Goal: Information Seeking & Learning: Learn about a topic

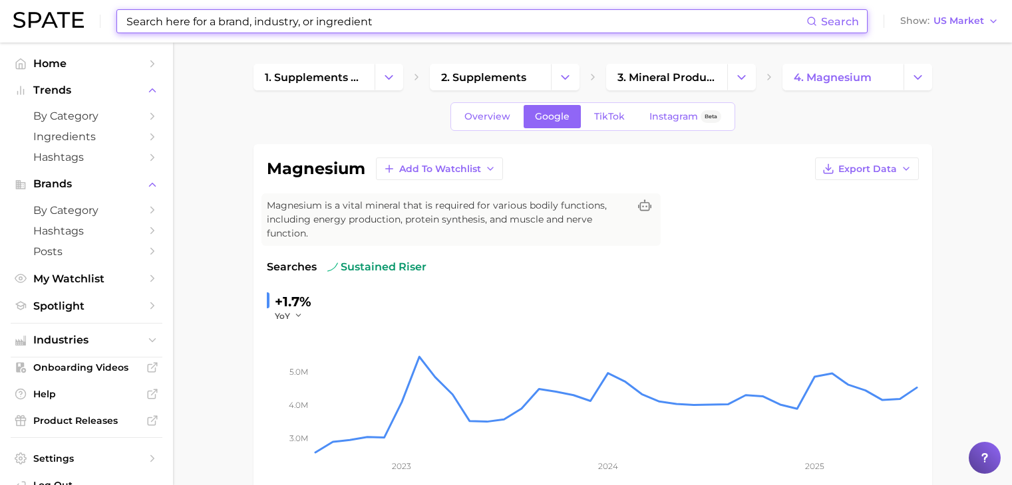
scroll to position [102, 0]
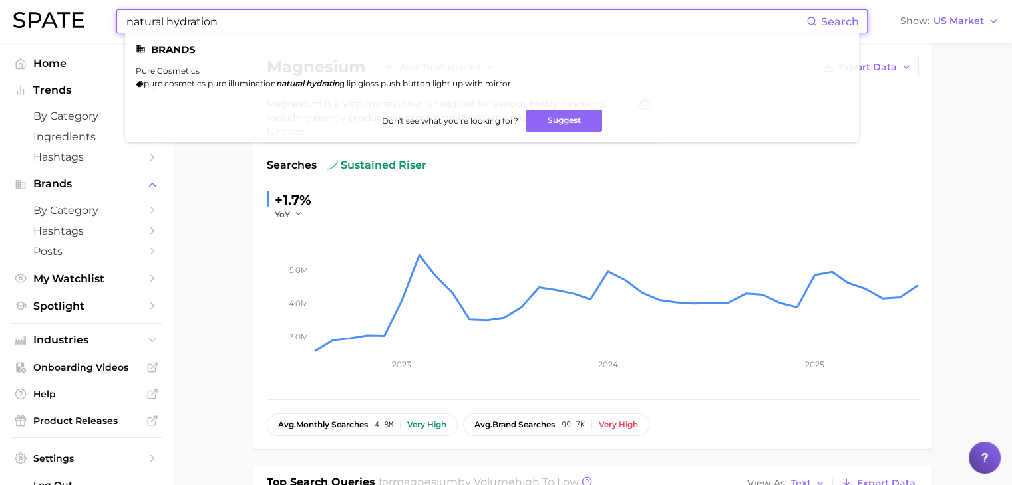
drag, startPoint x: 277, startPoint y: 12, endPoint x: 101, endPoint y: 21, distance: 175.8
click at [101, 21] on div "natural hydration Search Brands pure cosmetics pure cosmetics pure illumination…" at bounding box center [505, 21] width 985 height 43
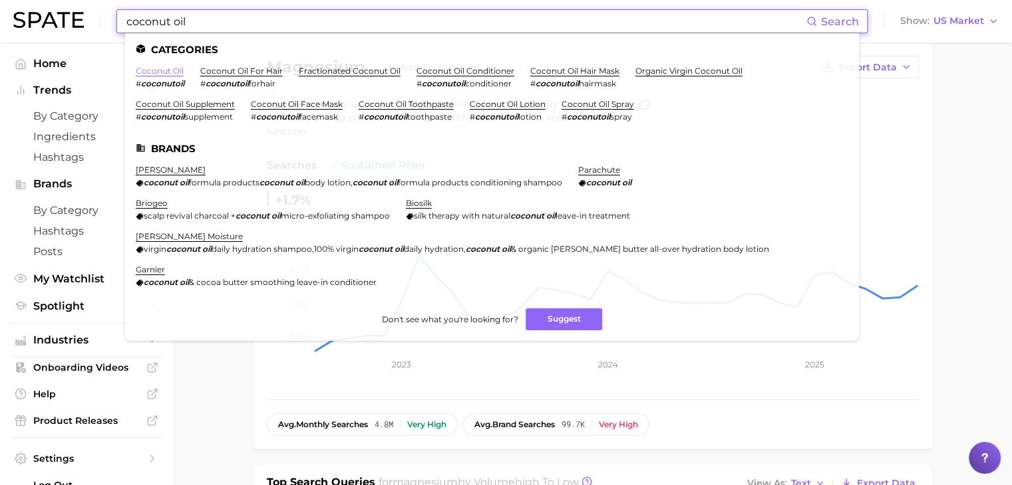
type input "coconut oil"
click at [162, 67] on link "coconut oil" at bounding box center [160, 71] width 48 height 10
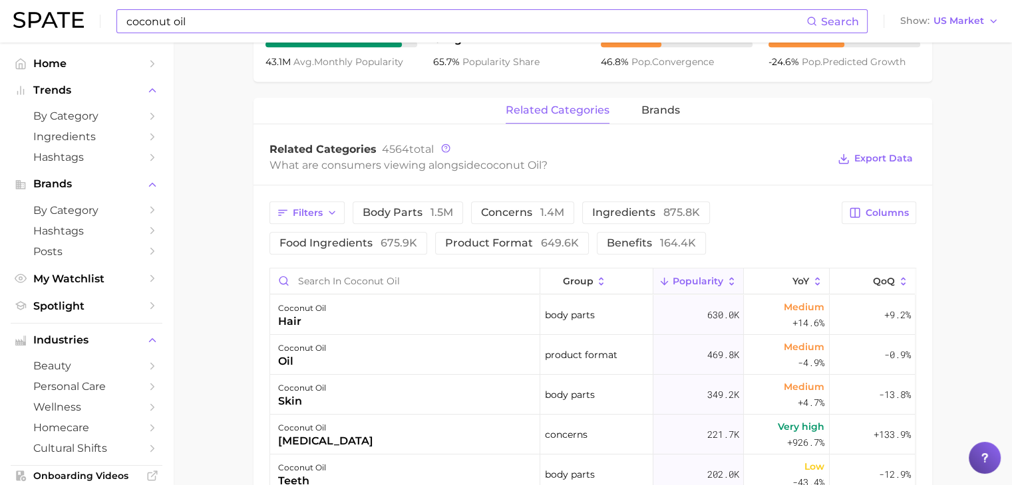
scroll to position [599, 0]
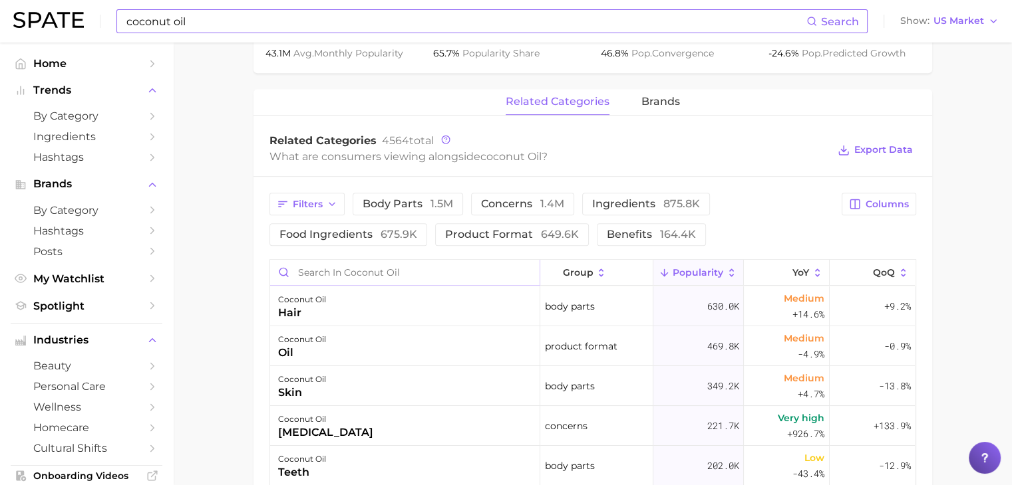
click at [388, 275] on input "Search in coconut oil" at bounding box center [404, 272] width 269 height 25
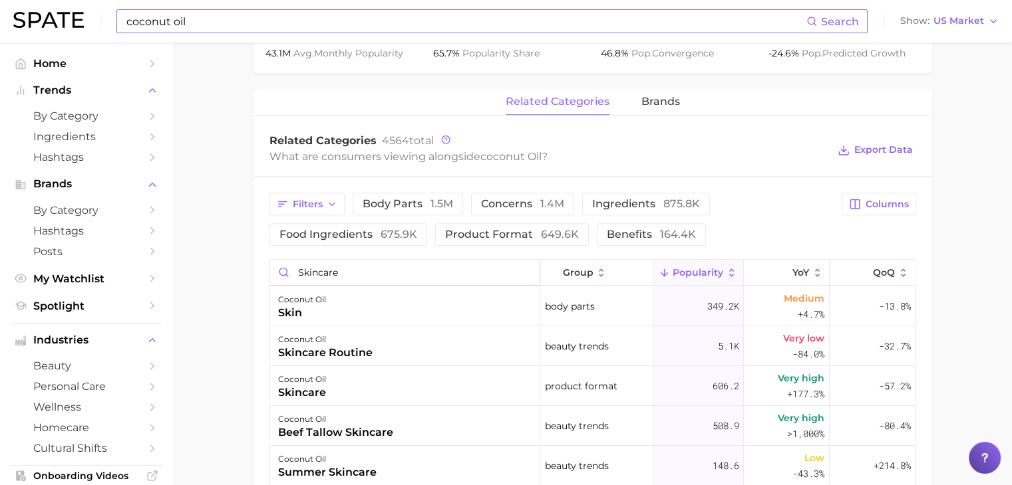
type input "skincare"
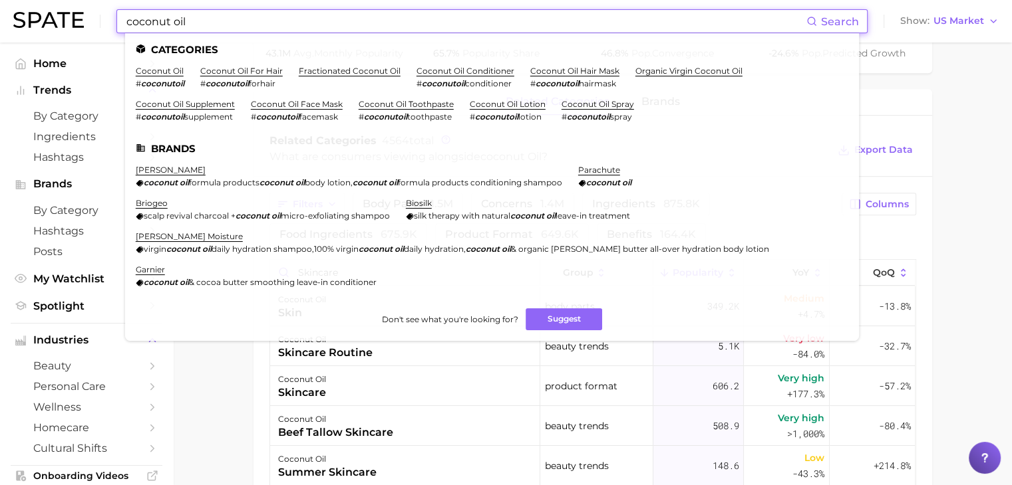
click at [354, 29] on input "coconut oil" at bounding box center [465, 21] width 681 height 23
drag, startPoint x: 354, startPoint y: 29, endPoint x: 122, endPoint y: 3, distance: 233.5
click at [122, 3] on div "coconut oil Search Categories coconut oil # coconutoil coconut oil for hair # c…" at bounding box center [505, 21] width 985 height 43
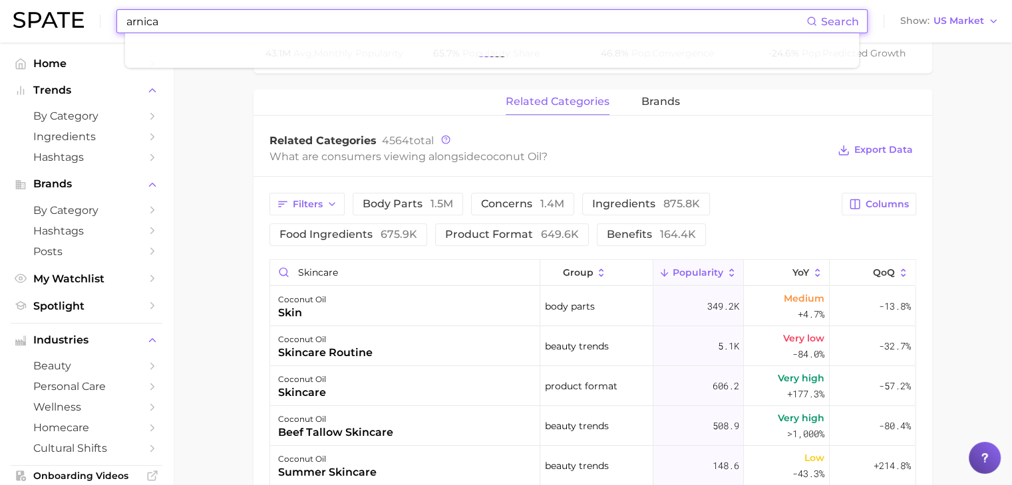
click at [241, 14] on input "arnica" at bounding box center [465, 21] width 681 height 23
click at [210, 109] on main "1. ingredients 2. oil products 3. coconut oil Overview Google TikTok Instagram …" at bounding box center [592, 135] width 839 height 1383
click at [209, 31] on input "arnica" at bounding box center [465, 21] width 681 height 23
click at [225, 19] on input "arnica" at bounding box center [465, 21] width 681 height 23
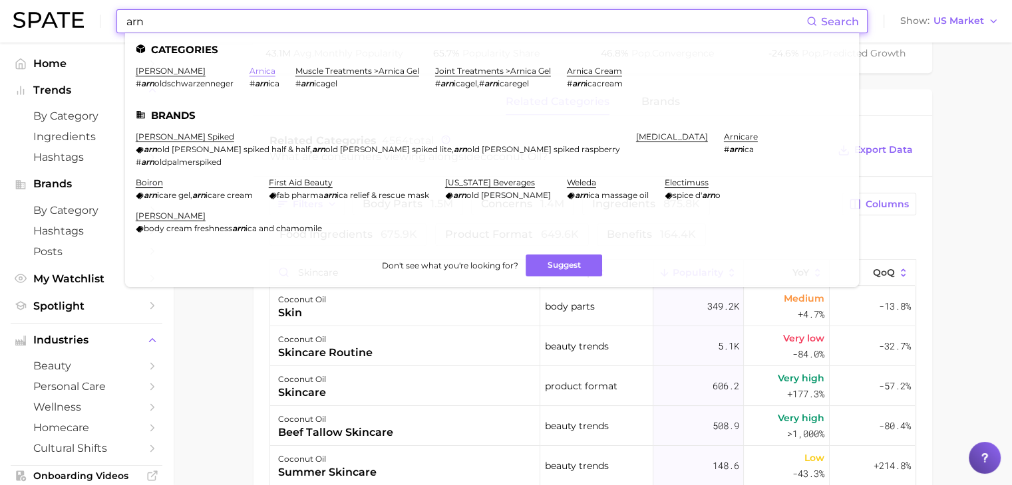
type input "arn"
click at [264, 72] on link "arnica" at bounding box center [262, 71] width 26 height 10
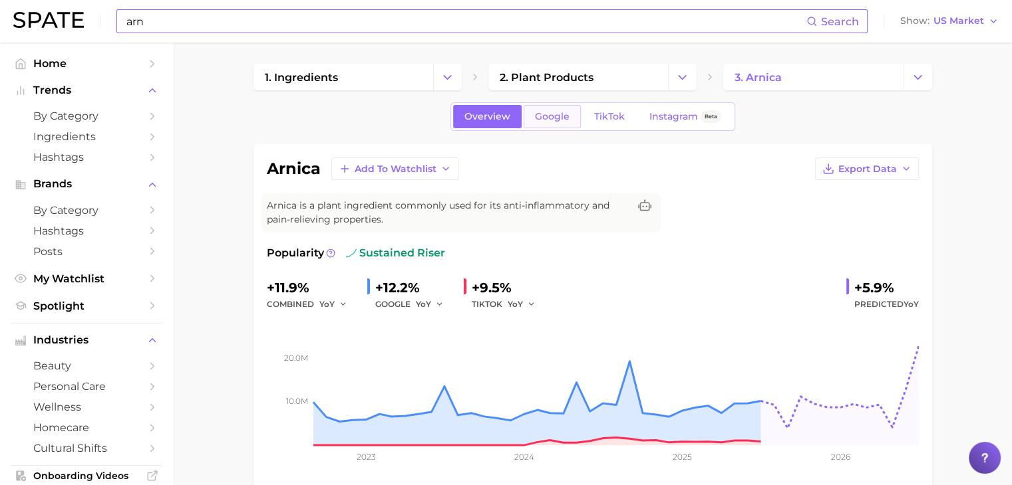
click at [543, 111] on span "Google" at bounding box center [552, 116] width 35 height 11
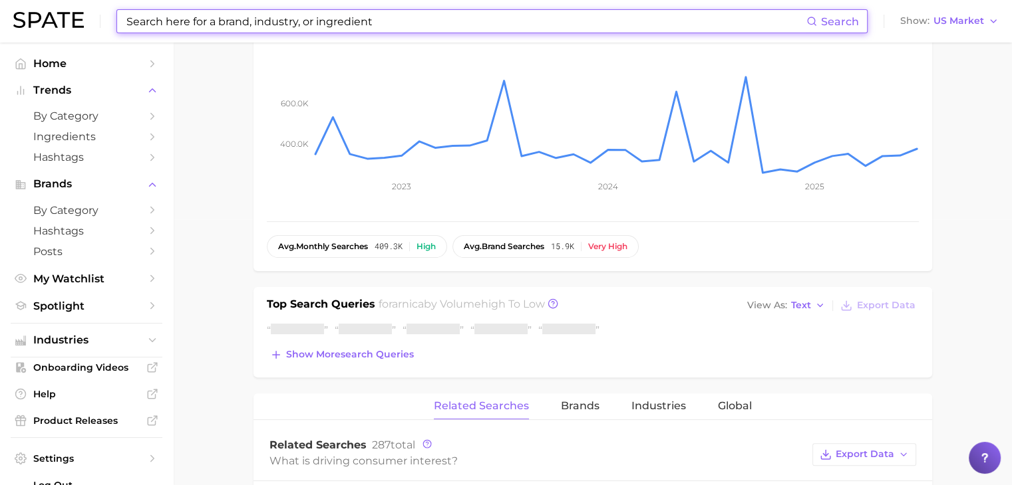
scroll to position [67, 0]
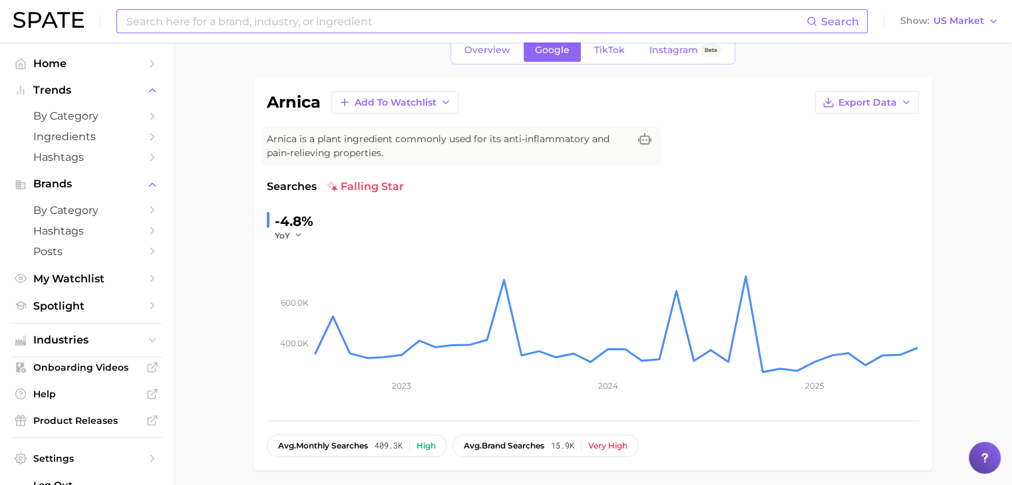
click at [253, 23] on input at bounding box center [465, 21] width 681 height 23
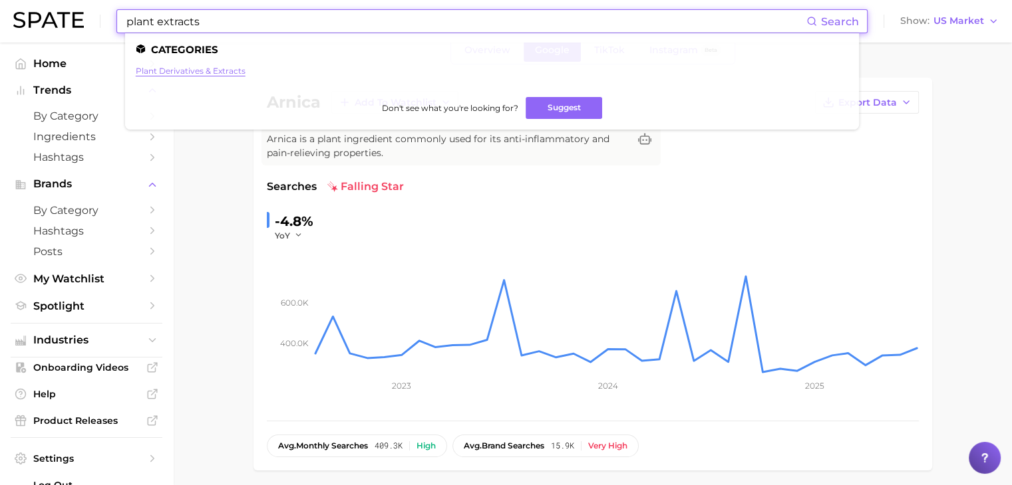
type input "plant extracts"
click at [229, 67] on link "plant derivatives & extracts" at bounding box center [191, 71] width 110 height 10
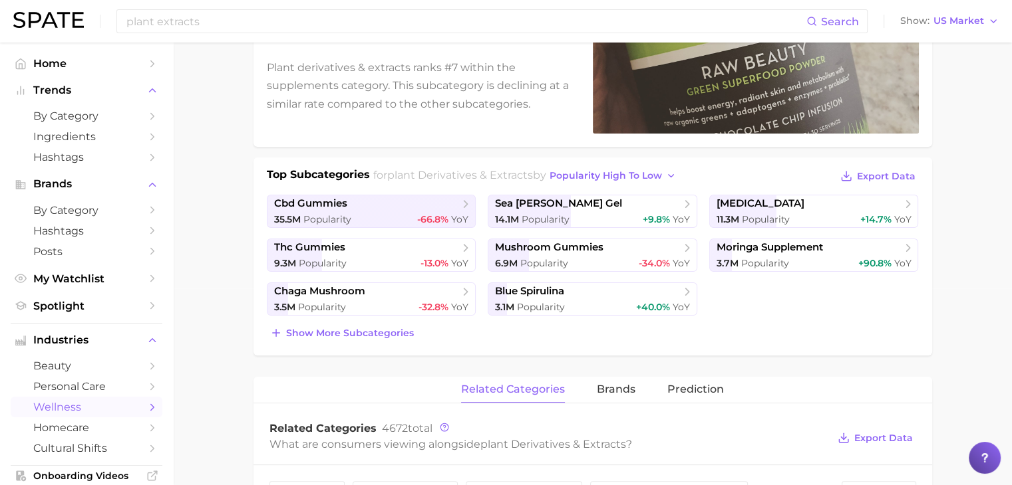
scroll to position [200, 0]
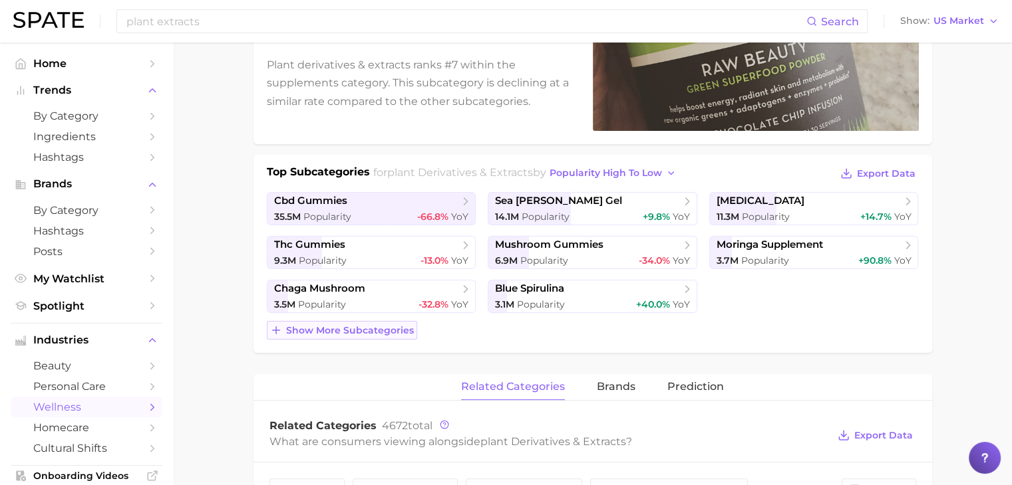
click at [393, 325] on span "Show more subcategories" at bounding box center [350, 330] width 128 height 11
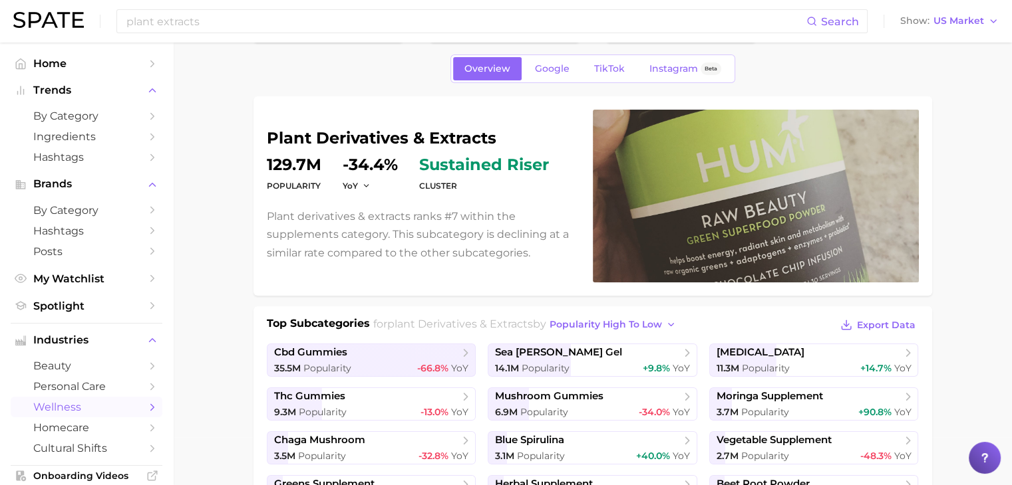
scroll to position [0, 0]
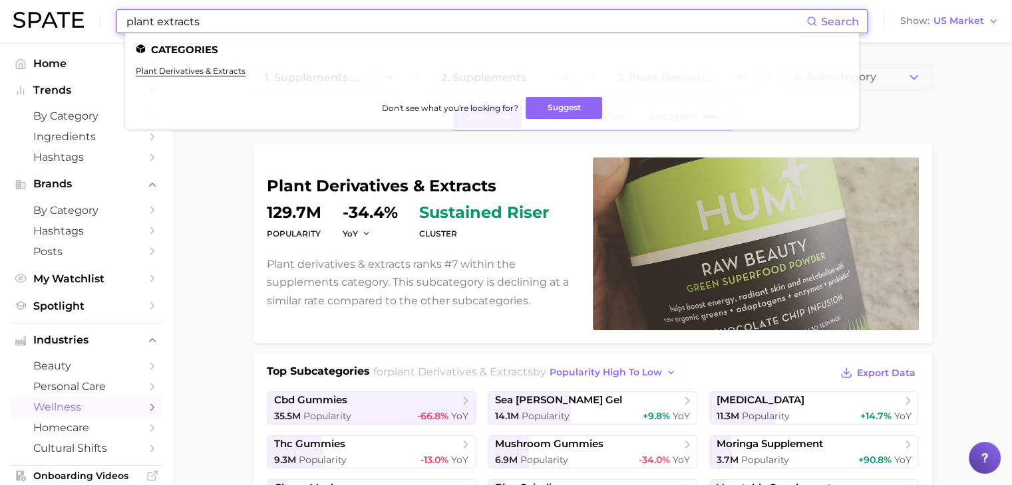
drag, startPoint x: 261, startPoint y: 21, endPoint x: 96, endPoint y: 18, distance: 164.3
click at [96, 18] on div "plant extracts Search Categories plant derivatives & extracts Don't see what yo…" at bounding box center [505, 21] width 985 height 43
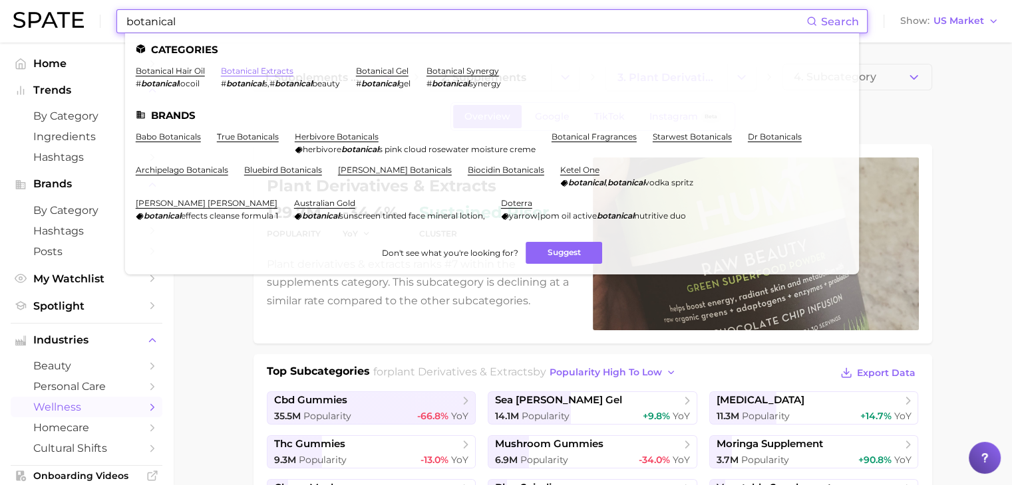
type input "botanical"
click at [255, 75] on link "botanical extracts" at bounding box center [257, 71] width 72 height 10
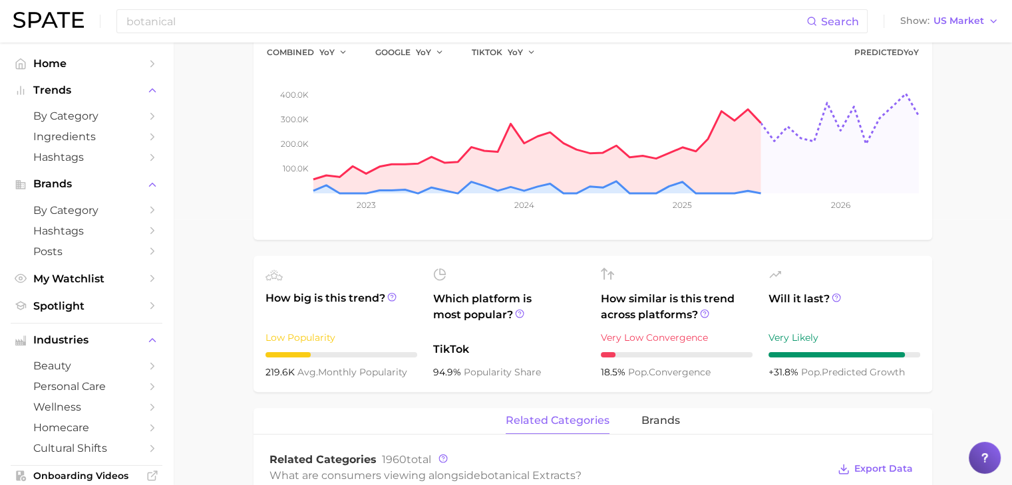
scroll to position [67, 0]
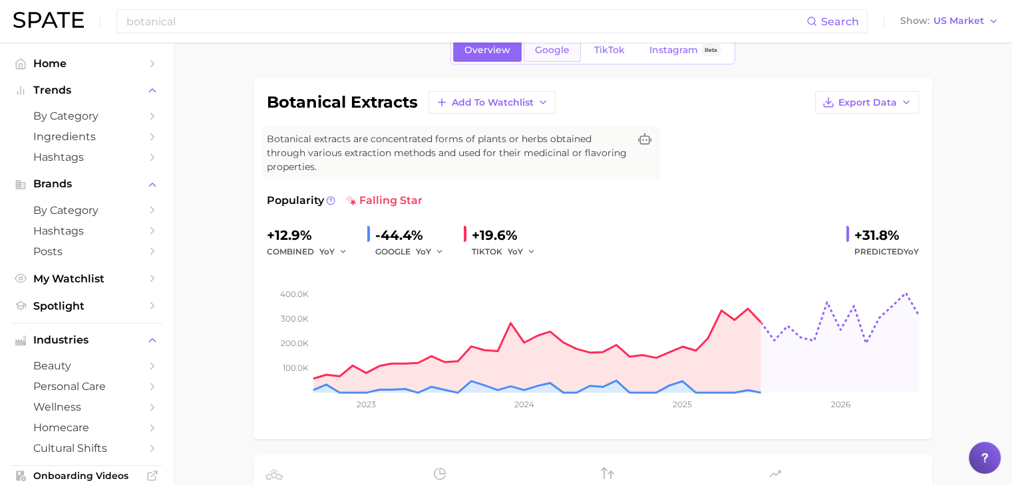
click at [558, 57] on link "Google" at bounding box center [551, 50] width 57 height 23
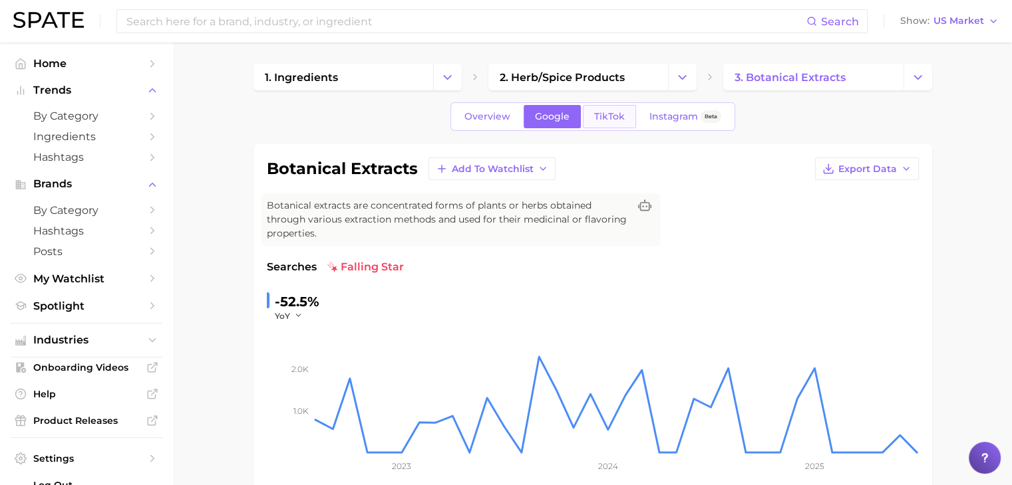
click at [612, 113] on span "TikTok" at bounding box center [609, 116] width 31 height 11
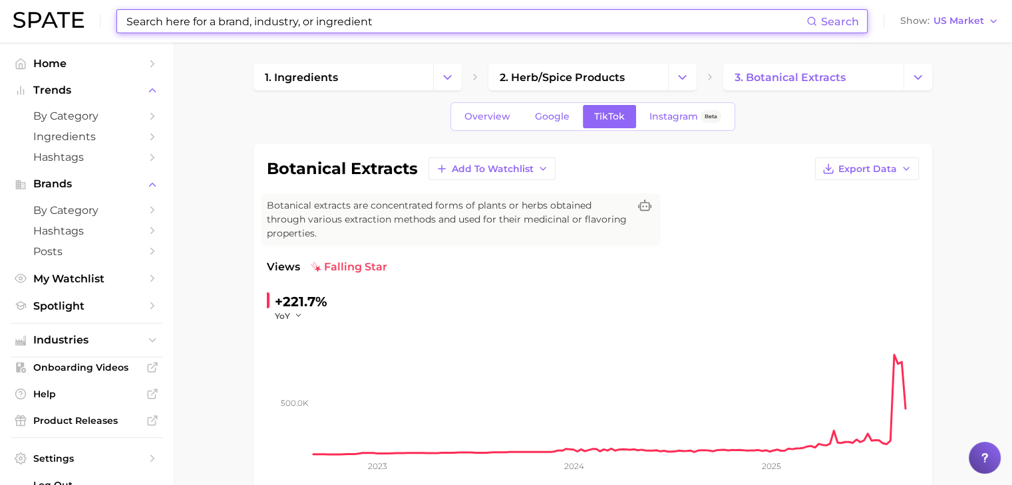
click at [277, 19] on input at bounding box center [465, 21] width 681 height 23
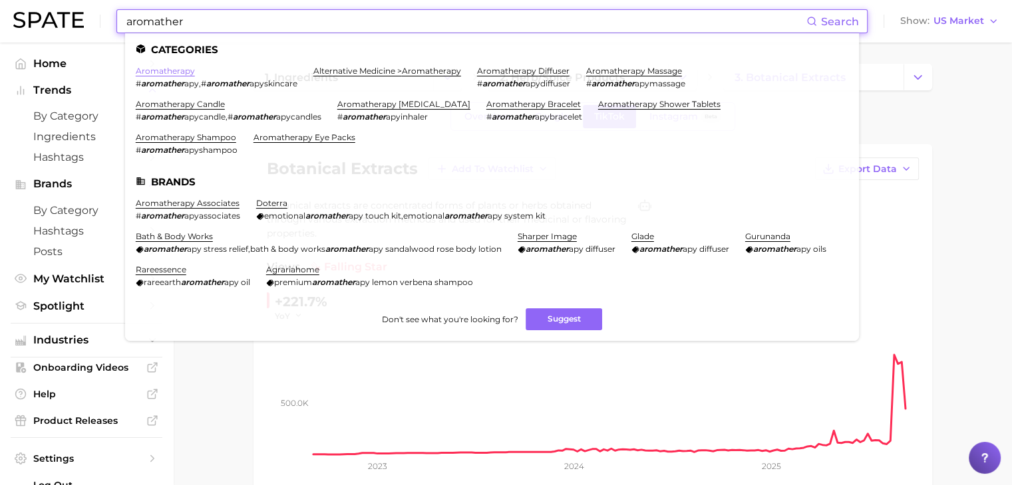
type input "aromather"
click at [175, 75] on link "aromatherapy" at bounding box center [165, 71] width 59 height 10
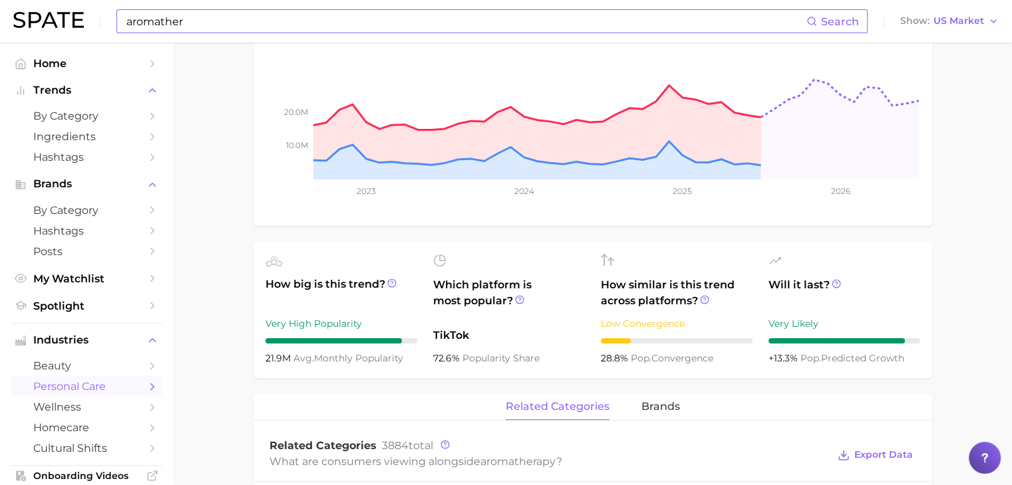
scroll to position [67, 0]
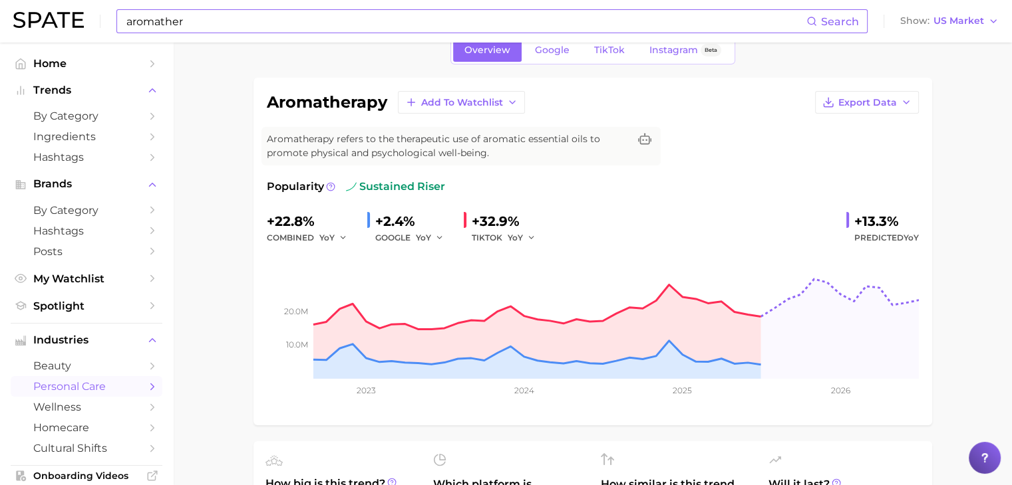
click at [557, 57] on link "Google" at bounding box center [551, 50] width 57 height 23
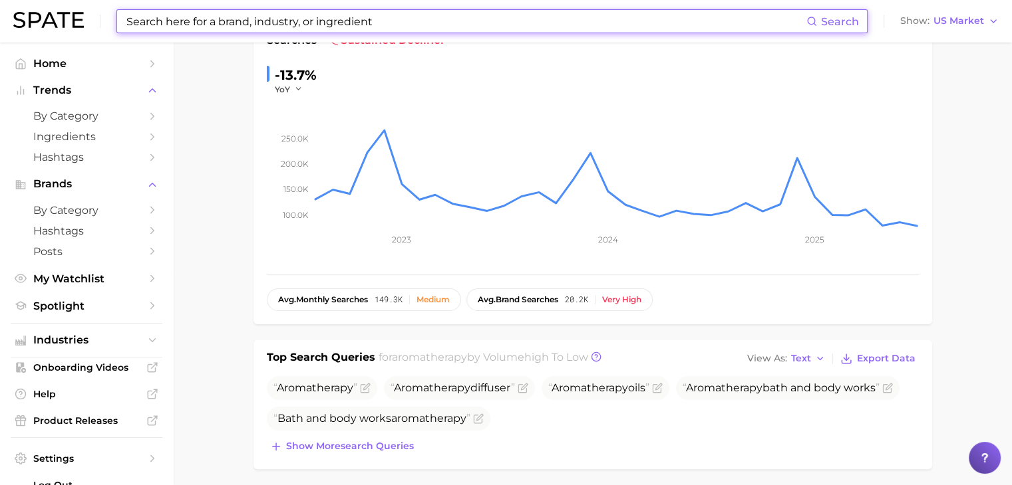
scroll to position [67, 0]
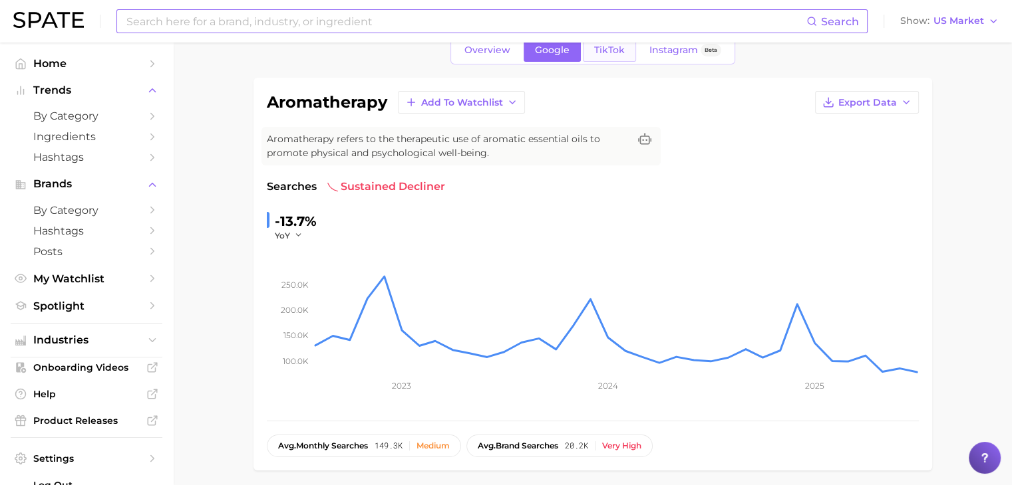
click at [611, 57] on link "TikTok" at bounding box center [609, 50] width 53 height 23
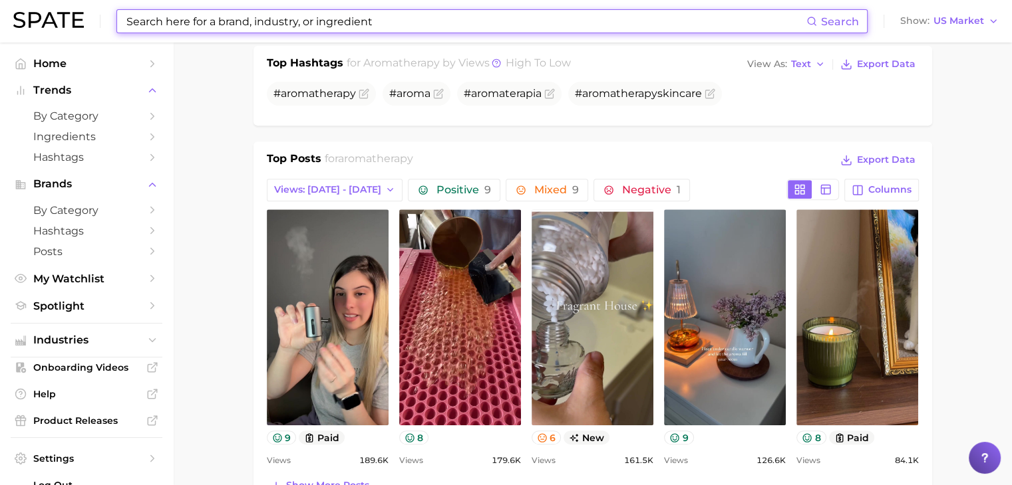
scroll to position [266, 0]
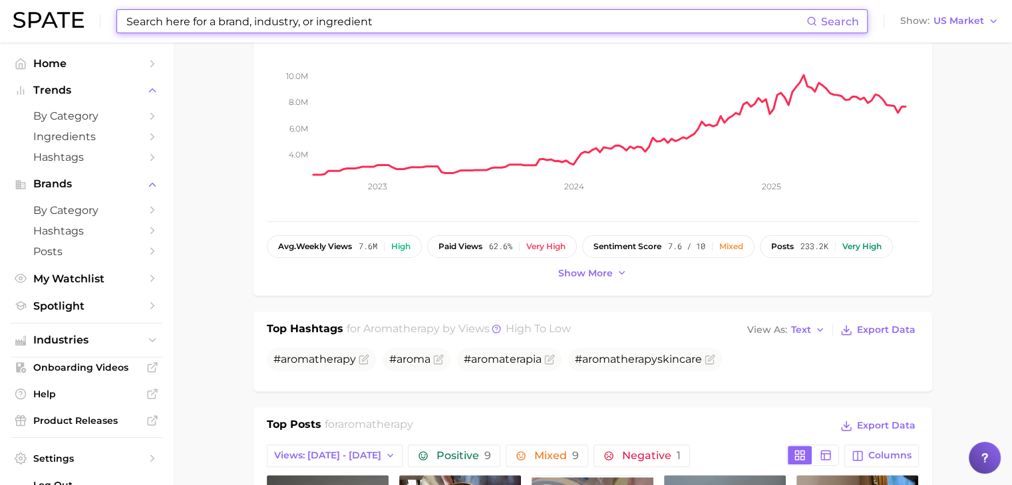
click at [304, 20] on input at bounding box center [465, 21] width 681 height 23
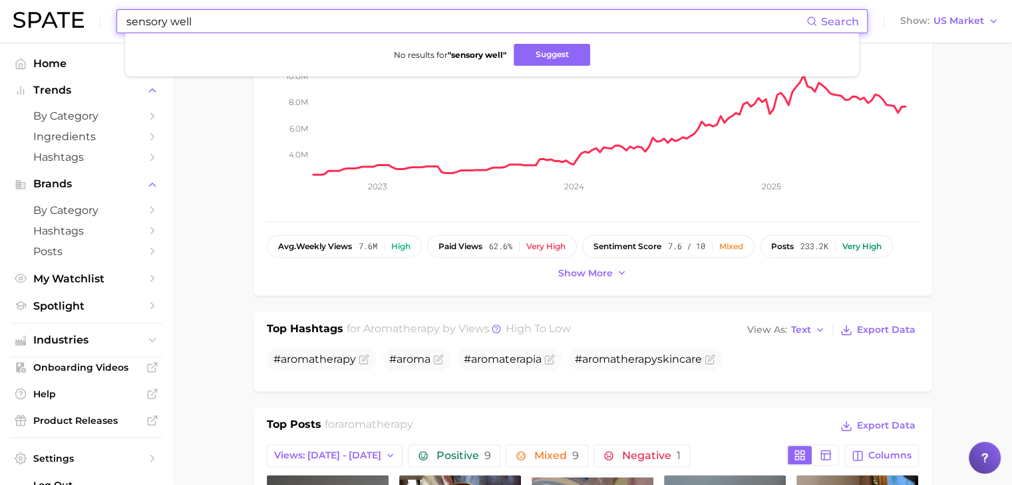
drag, startPoint x: 304, startPoint y: 19, endPoint x: 133, endPoint y: 19, distance: 170.9
click at [133, 19] on input "sensory well" at bounding box center [465, 21] width 681 height 23
click at [209, 69] on ul "No results for " sensory well " Suggest" at bounding box center [492, 54] width 734 height 43
drag, startPoint x: 162, startPoint y: 19, endPoint x: 94, endPoint y: 7, distance: 69.5
click at [94, 7] on div "sensory well Search No results for " sensory well " Suggest Show US Market" at bounding box center [505, 21] width 985 height 43
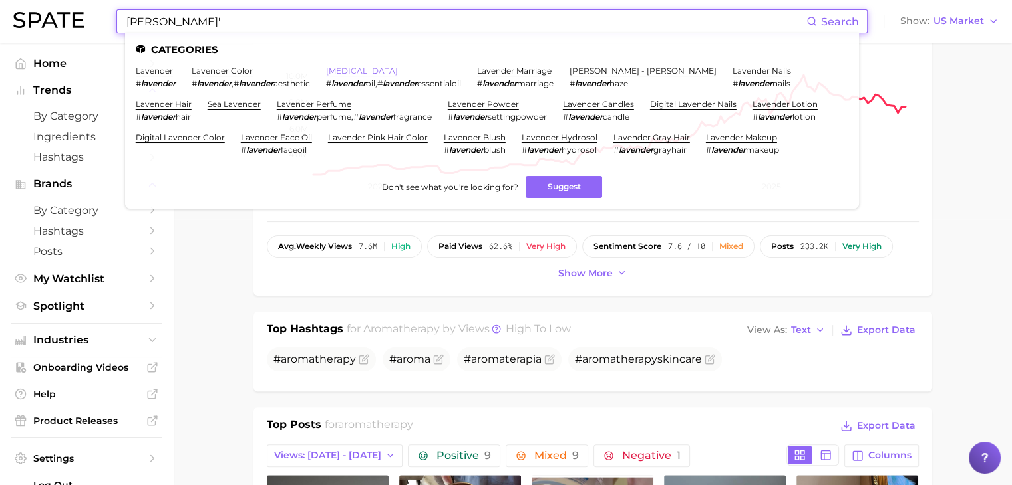
click at [372, 69] on link "[MEDICAL_DATA]" at bounding box center [362, 71] width 72 height 10
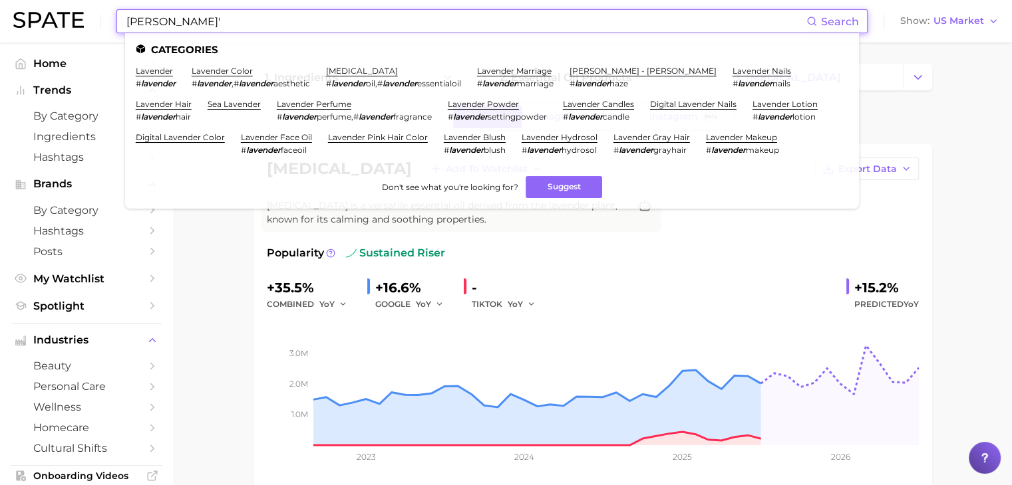
click at [321, 21] on input "[PERSON_NAME]'" at bounding box center [465, 21] width 681 height 23
type input "lavender"
click at [167, 72] on link "lavender" at bounding box center [154, 71] width 37 height 10
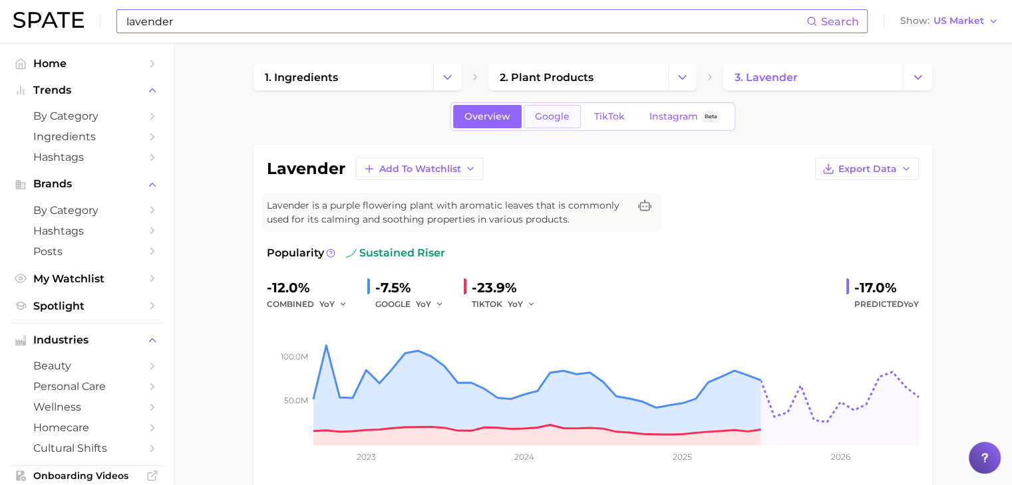
click at [556, 113] on span "Google" at bounding box center [552, 116] width 35 height 11
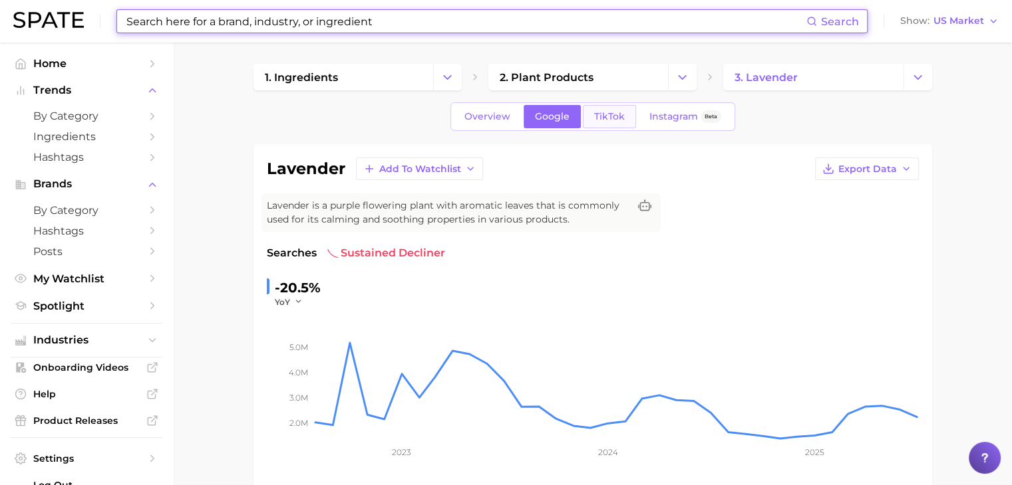
click at [604, 115] on span "TikTok" at bounding box center [609, 116] width 31 height 11
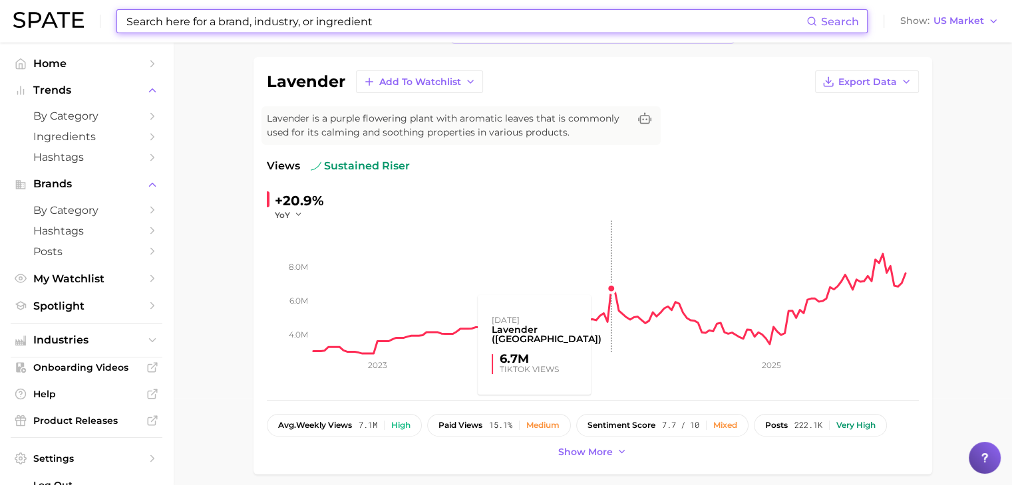
scroll to position [67, 0]
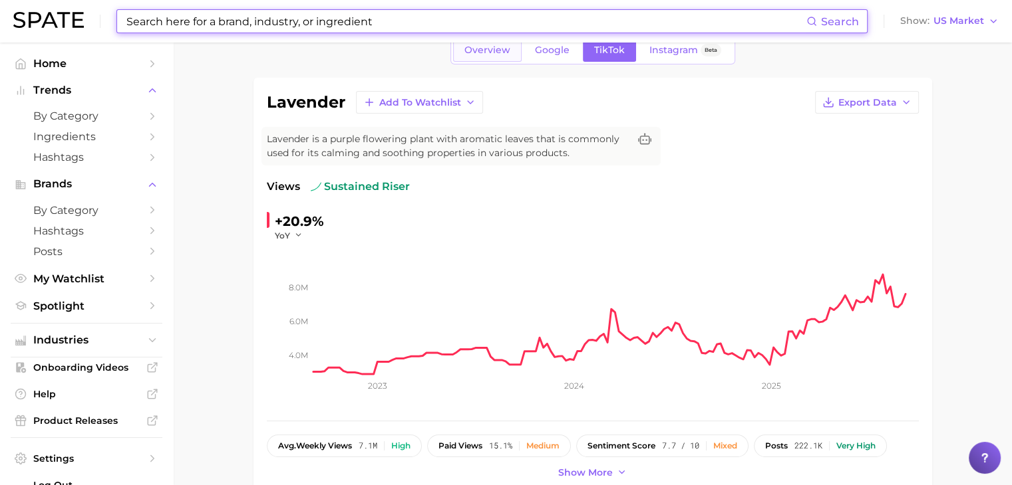
click at [491, 49] on span "Overview" at bounding box center [487, 50] width 46 height 11
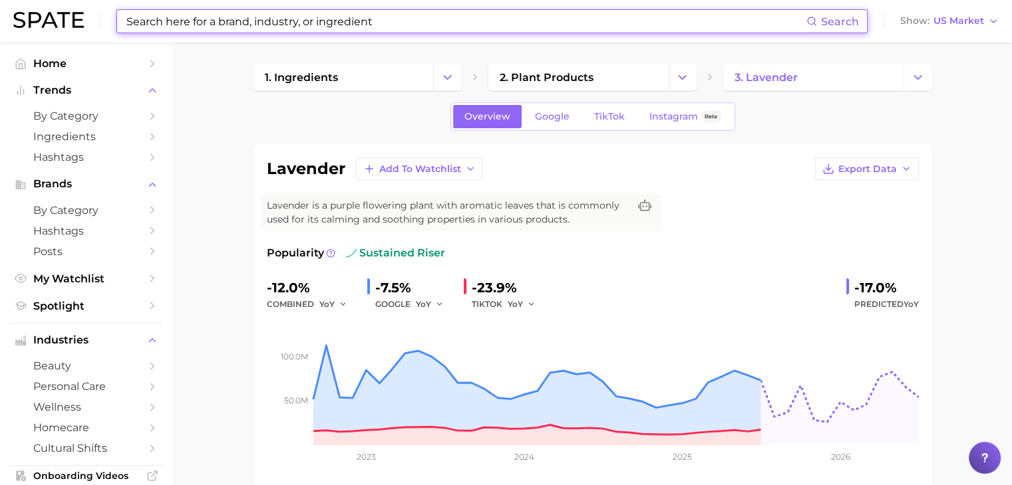
click at [251, 32] on input at bounding box center [465, 21] width 681 height 23
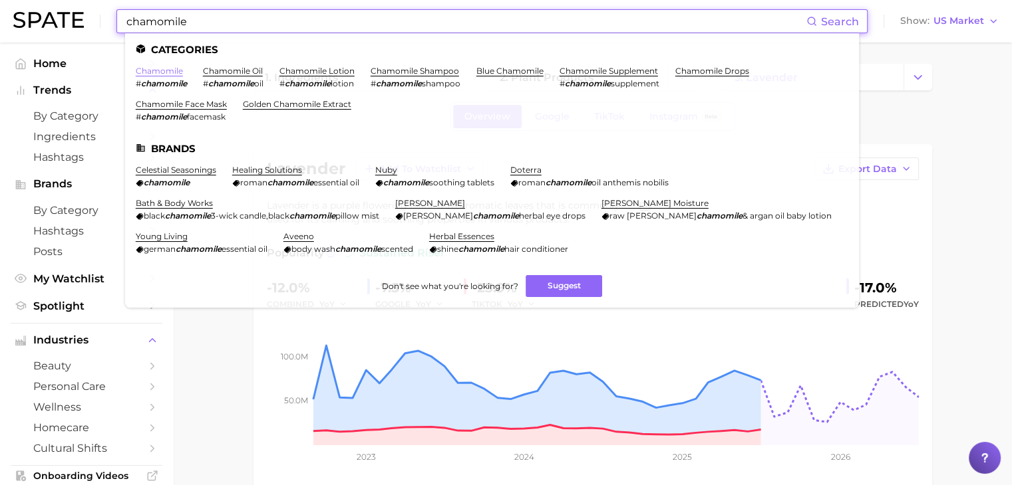
type input "chamomile"
click at [173, 68] on link "chamomile" at bounding box center [159, 71] width 47 height 10
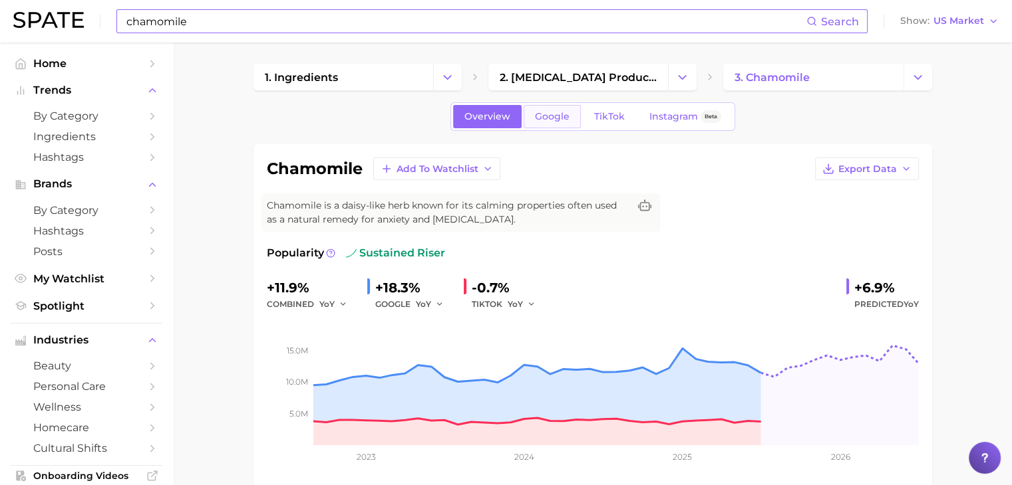
click at [547, 106] on link "Google" at bounding box center [551, 116] width 57 height 23
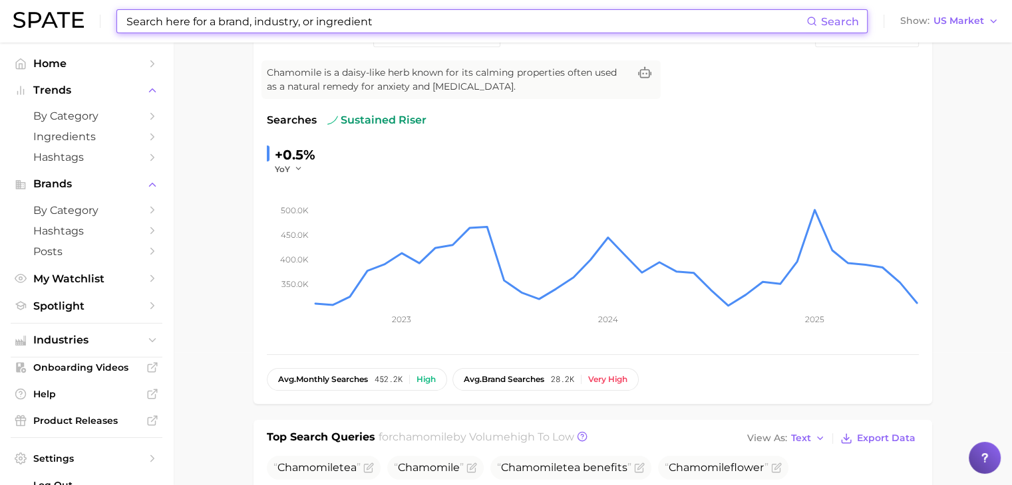
scroll to position [67, 0]
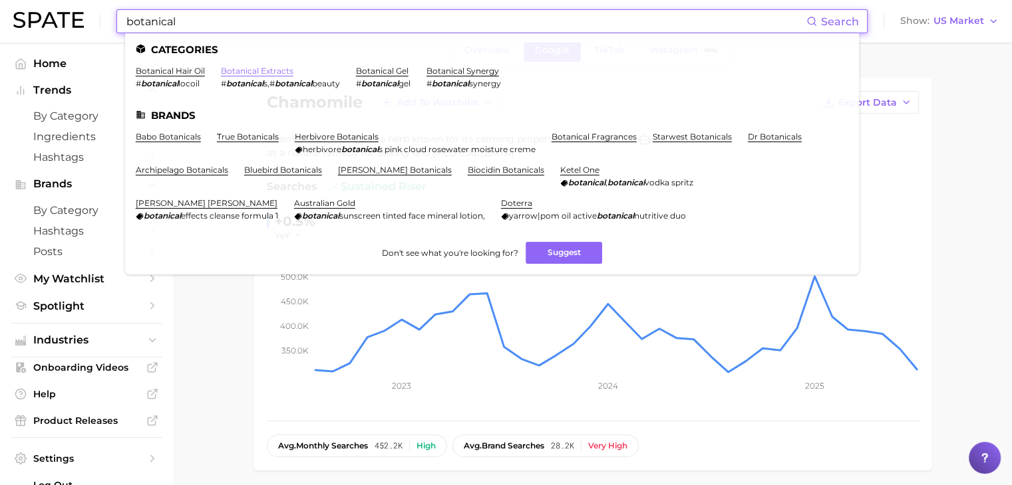
type input "botanical"
click at [247, 71] on link "botanical extracts" at bounding box center [257, 71] width 72 height 10
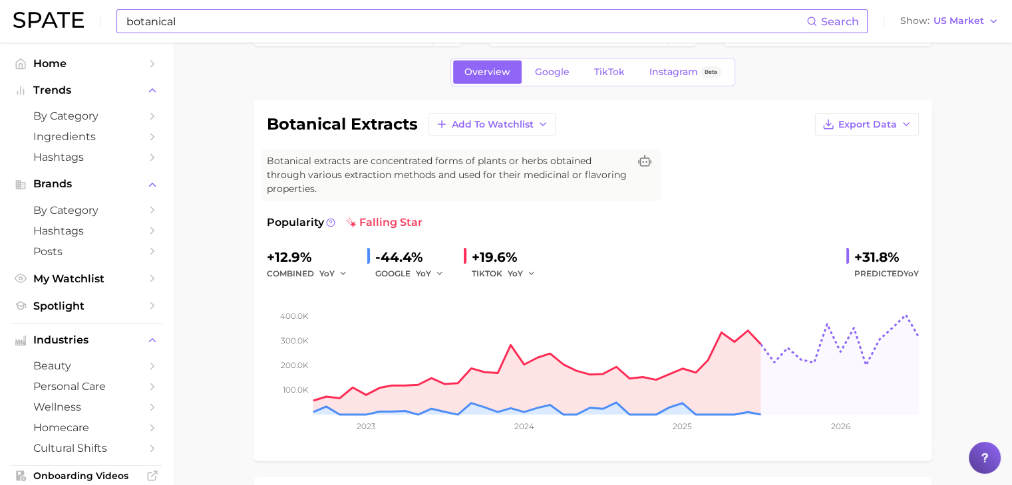
scroll to position [67, 0]
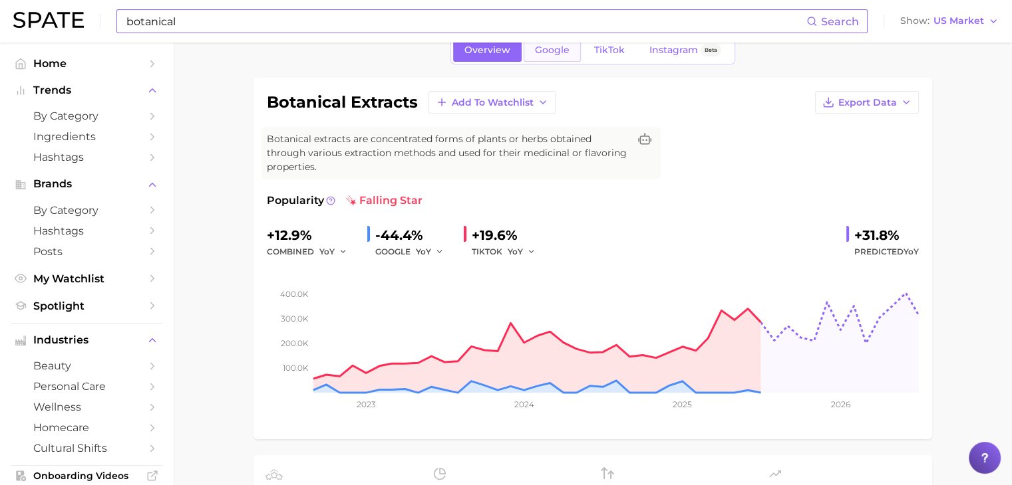
click at [542, 53] on span "Google" at bounding box center [552, 50] width 35 height 11
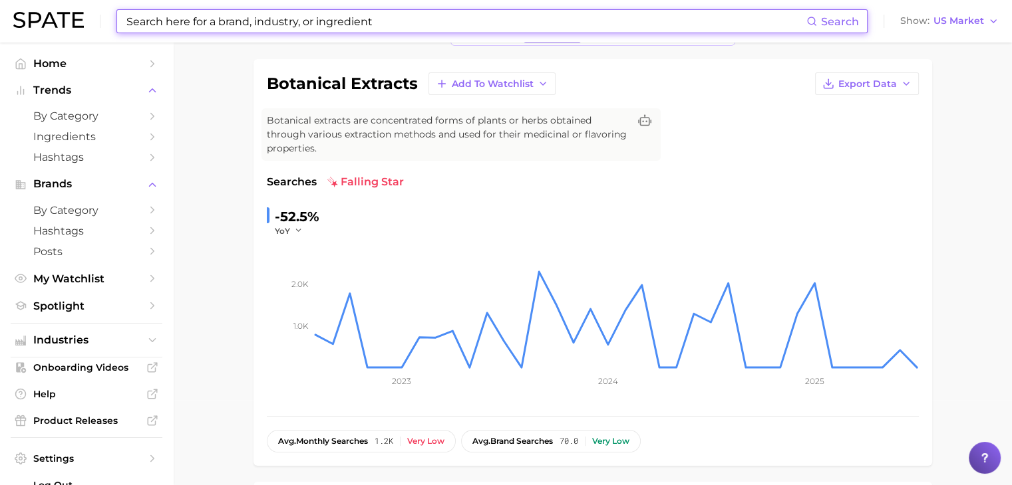
scroll to position [67, 0]
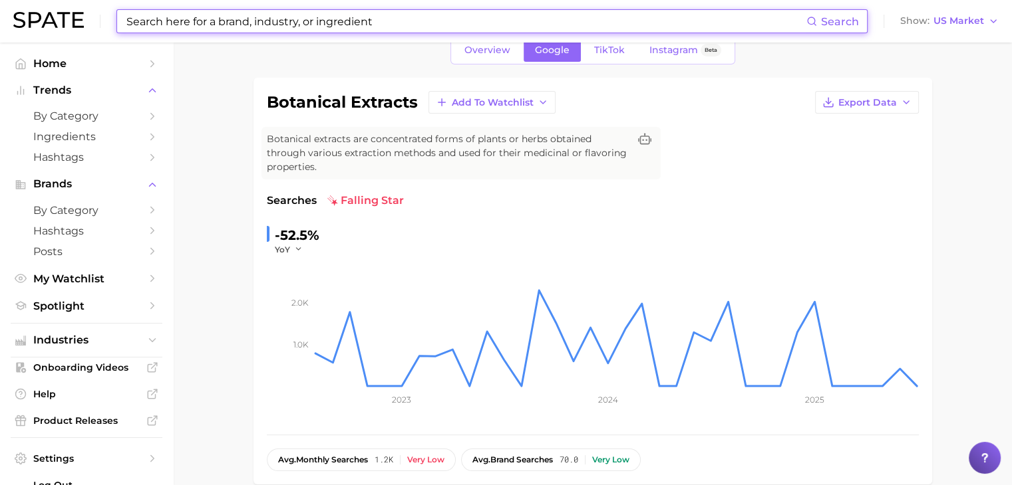
click at [607, 54] on span "TikTok" at bounding box center [609, 50] width 31 height 11
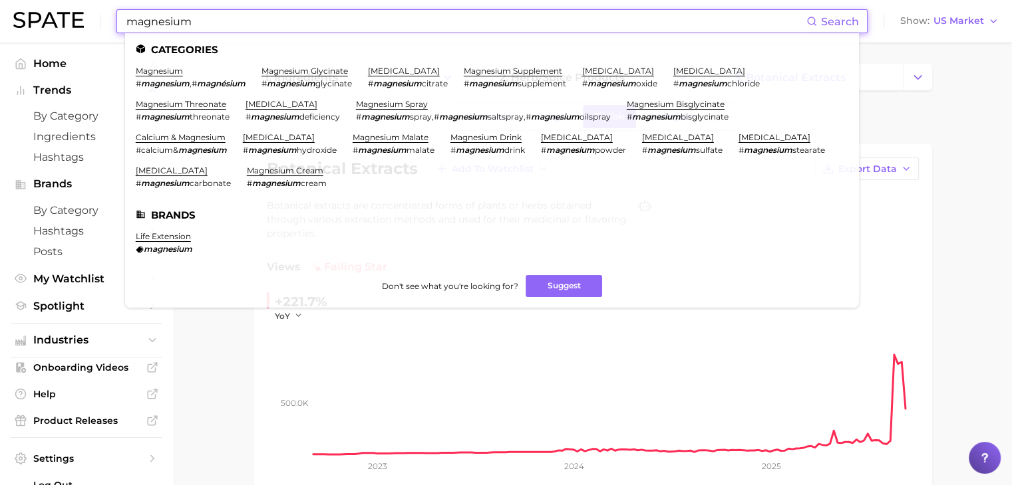
type input "magnesium"
click at [181, 78] on li "magnesium # magnesium , # magnésium" at bounding box center [191, 77] width 110 height 23
click at [165, 75] on link "magnesium" at bounding box center [159, 71] width 47 height 10
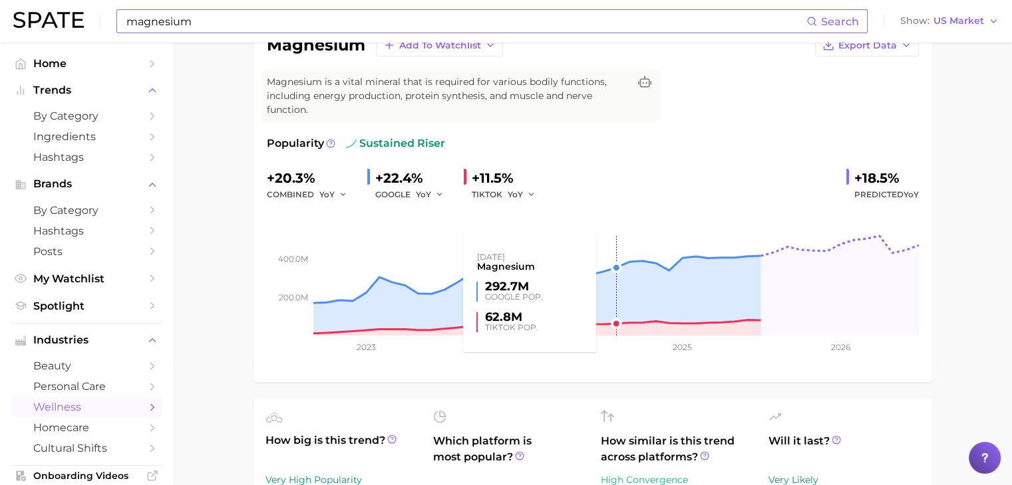
scroll to position [67, 0]
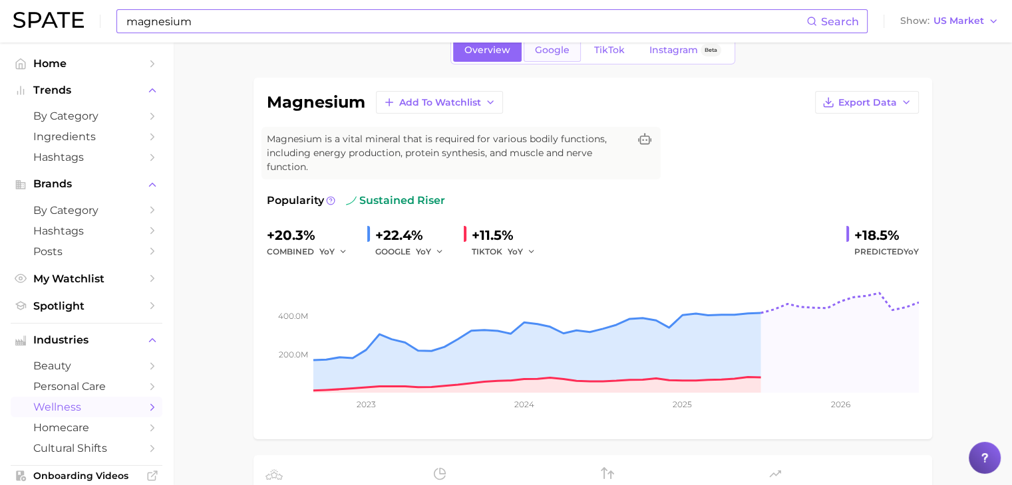
click at [554, 58] on link "Google" at bounding box center [551, 50] width 57 height 23
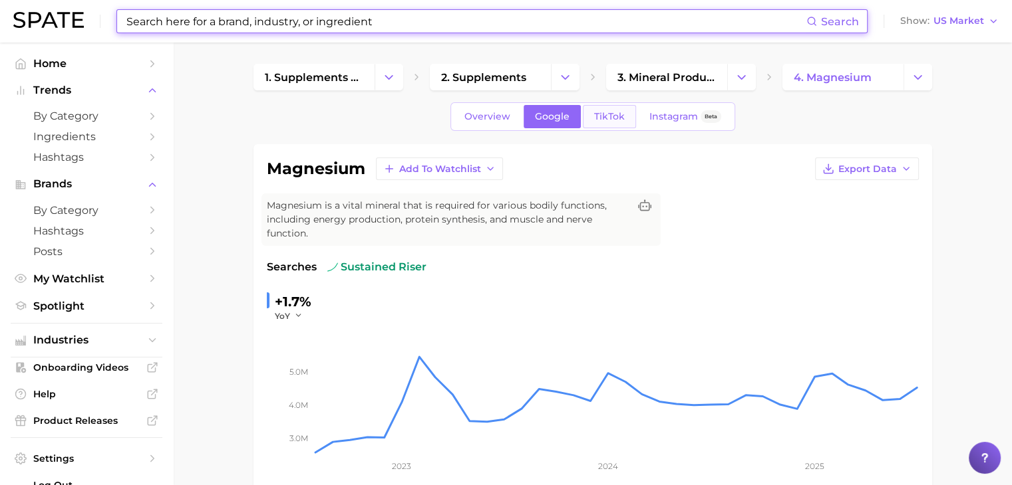
click at [626, 121] on link "TikTok" at bounding box center [609, 116] width 53 height 23
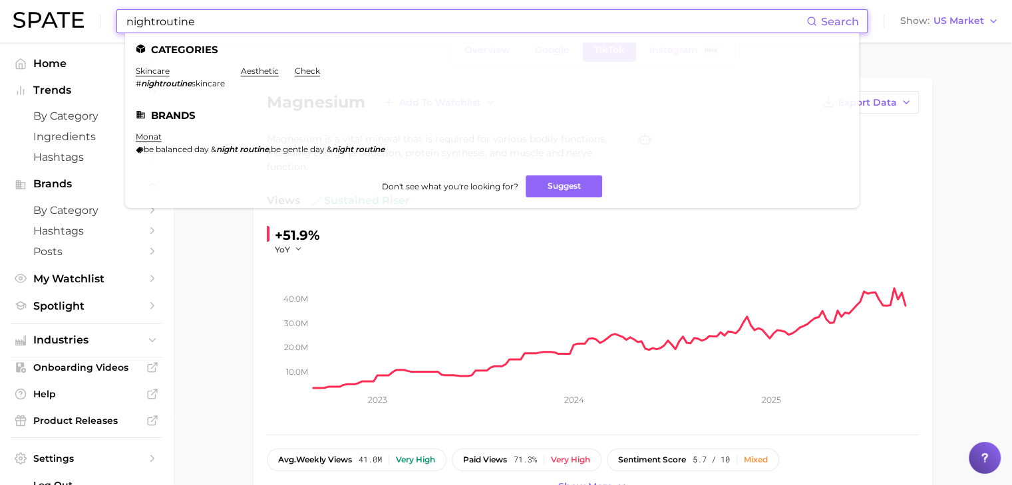
click at [154, 22] on input "nightroutine" at bounding box center [465, 21] width 681 height 23
type input "night routine"
click at [59, 227] on span "Hashtags" at bounding box center [86, 231] width 106 height 13
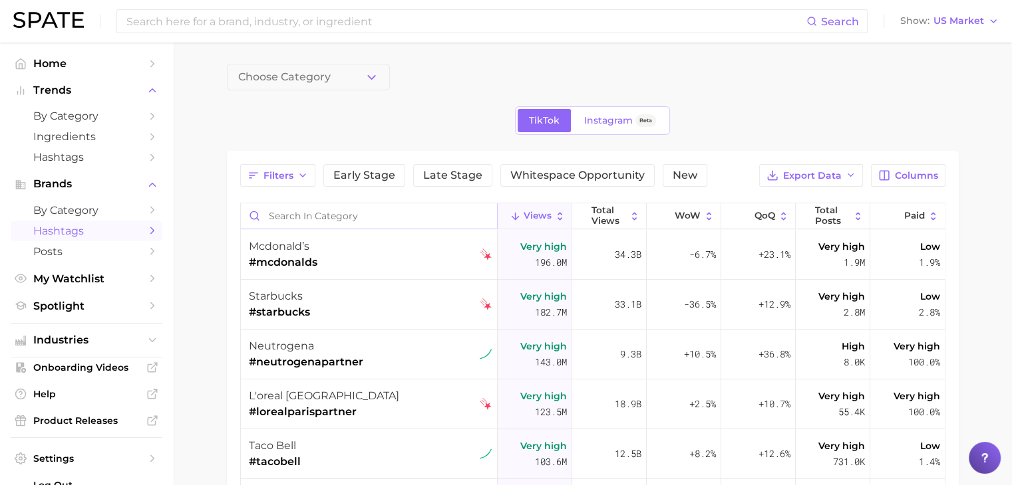
click at [344, 221] on input "Search in category" at bounding box center [369, 216] width 256 height 25
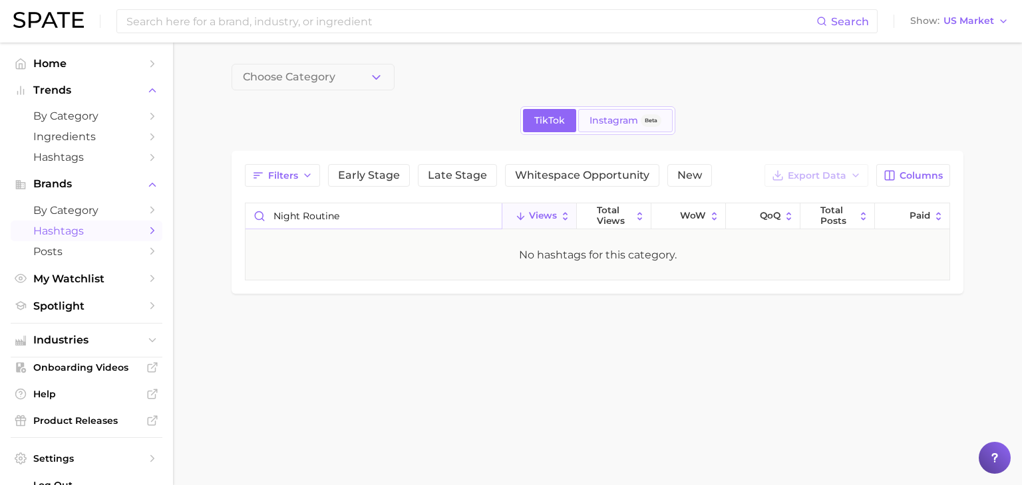
type input "night routine"
click at [602, 120] on span "Instagram" at bounding box center [613, 120] width 49 height 11
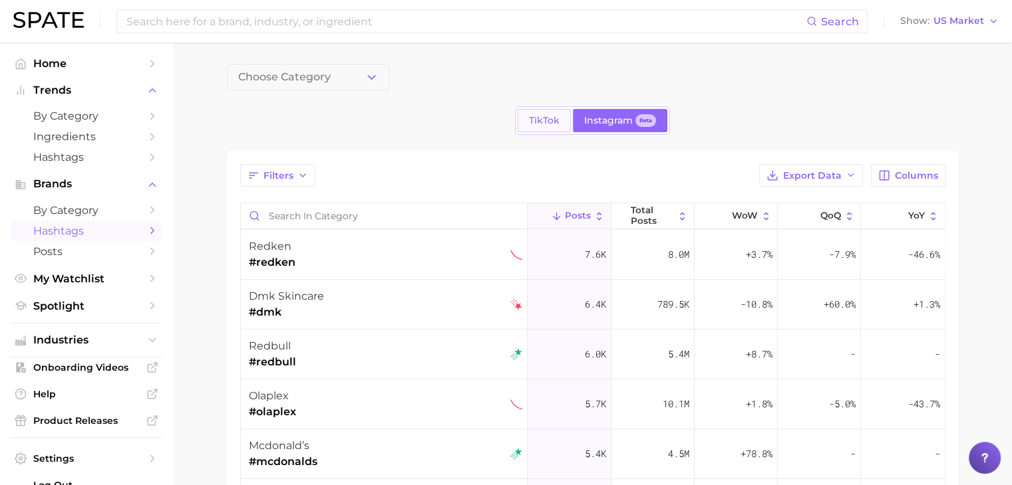
click at [550, 128] on link "TikTok" at bounding box center [543, 120] width 53 height 23
